Goal: Find specific page/section: Find specific page/section

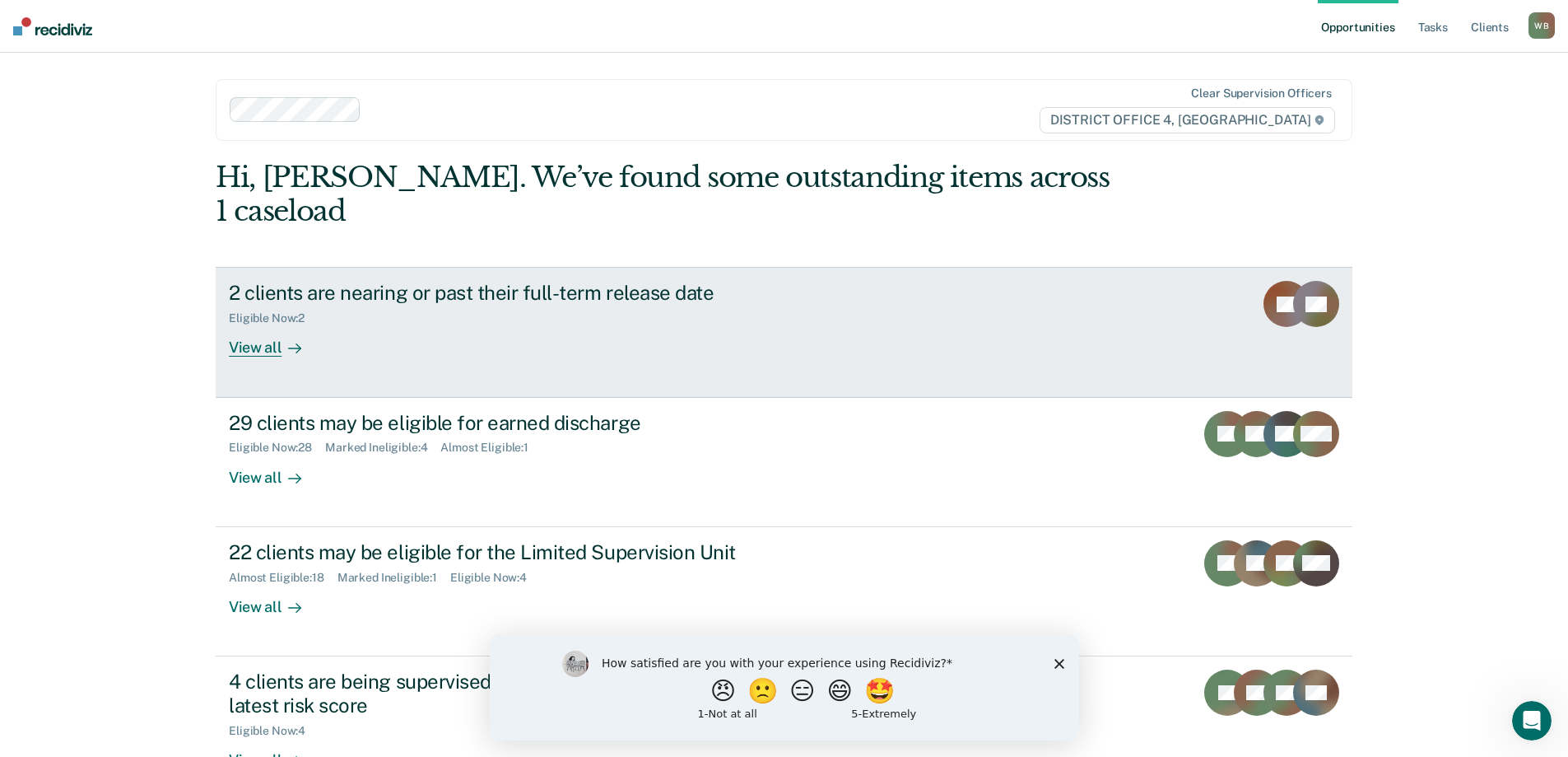
click at [264, 326] on div "View all" at bounding box center [275, 341] width 93 height 32
